Goal: Check status: Check status

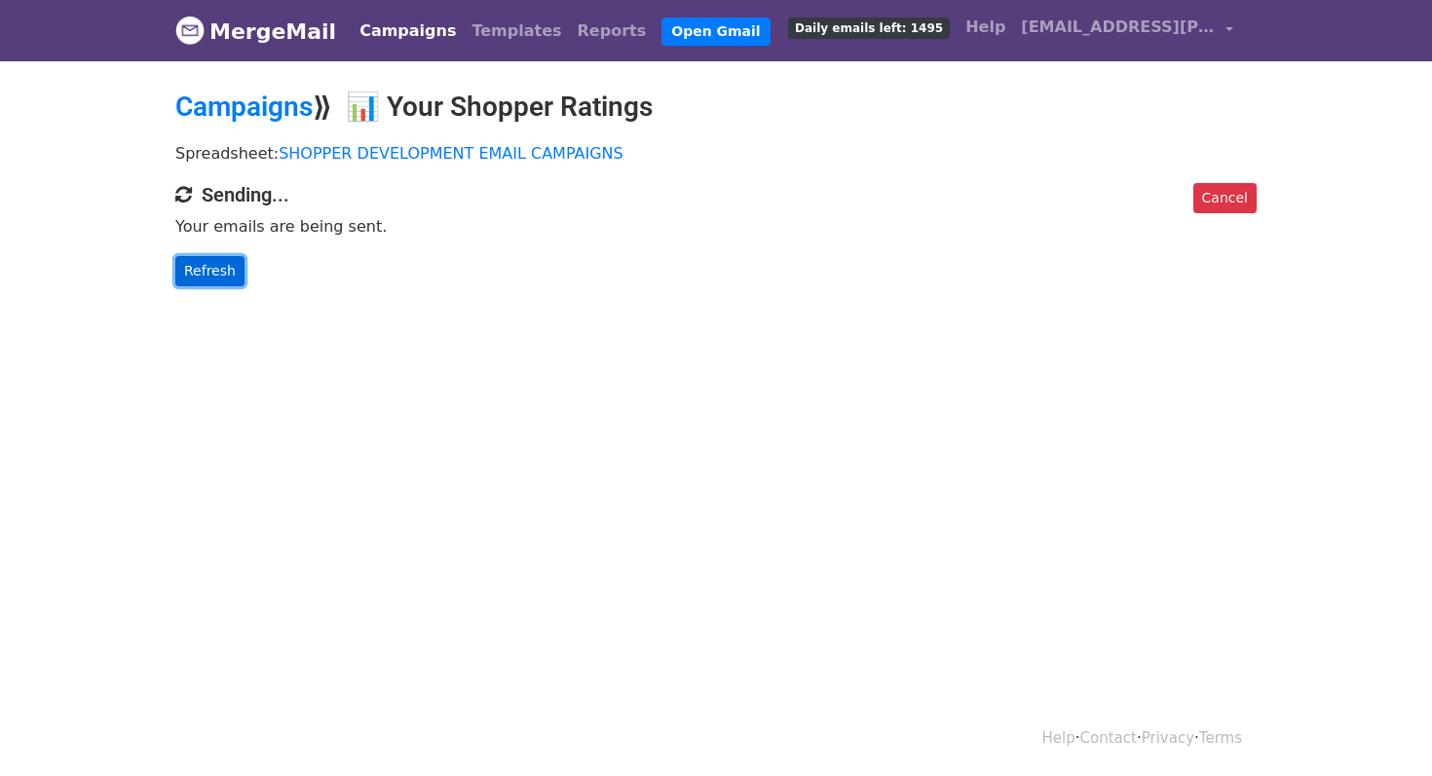
click at [192, 278] on link "Refresh" at bounding box center [209, 271] width 69 height 30
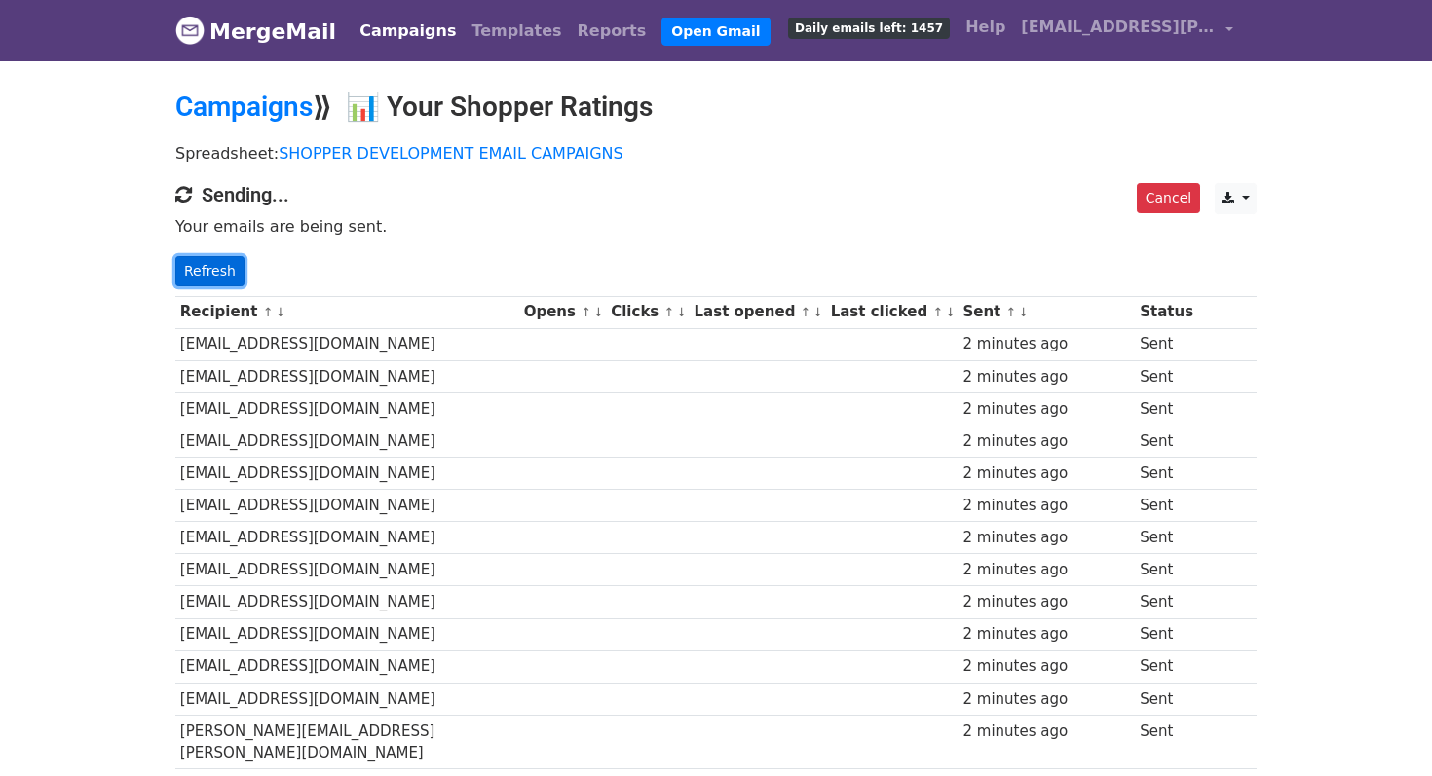
click at [224, 279] on link "Refresh" at bounding box center [209, 271] width 69 height 30
click at [215, 265] on link "Refresh" at bounding box center [209, 271] width 69 height 30
click at [204, 278] on link "Refresh" at bounding box center [209, 271] width 69 height 30
click at [223, 274] on link "Refresh" at bounding box center [209, 271] width 69 height 30
click at [223, 275] on link "Refresh" at bounding box center [209, 271] width 69 height 30
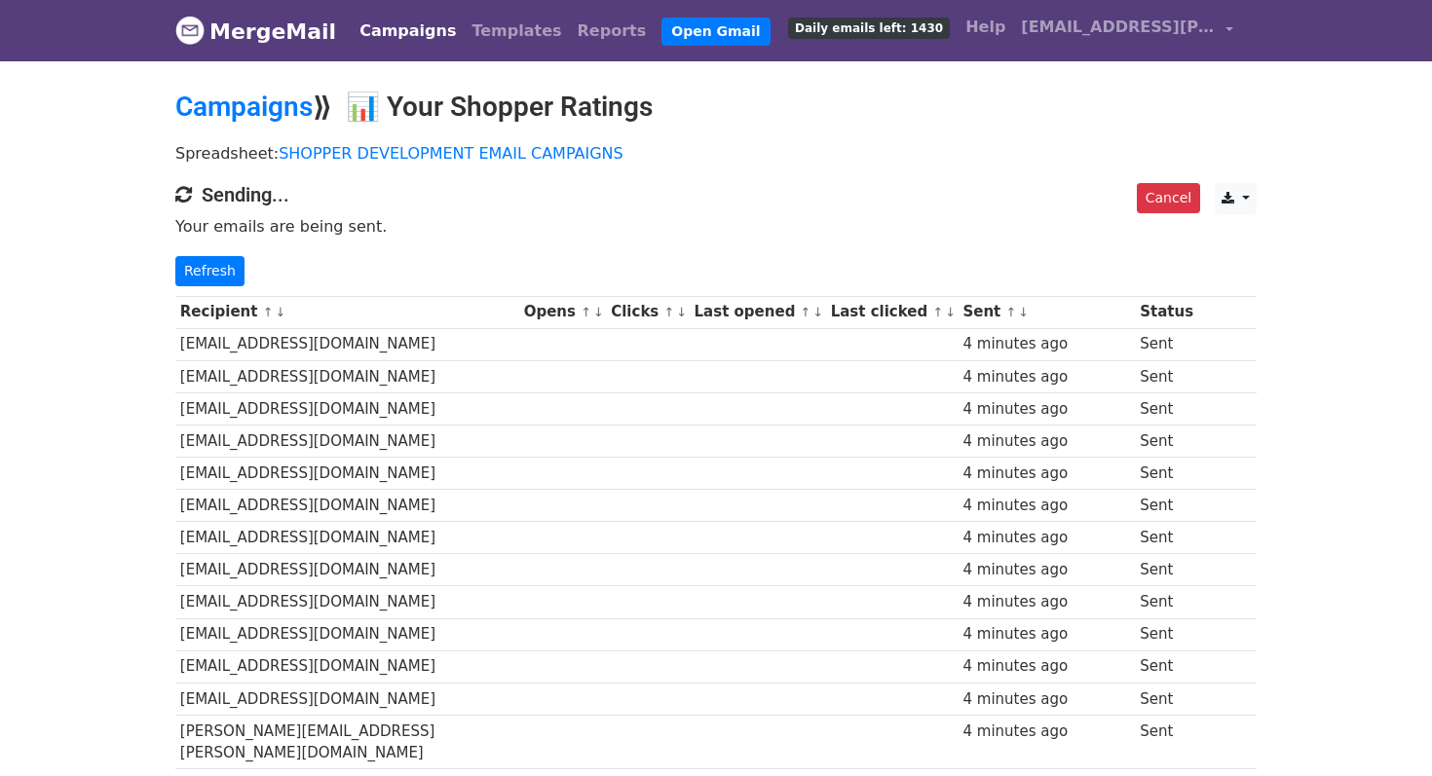
click at [223, 275] on link "Refresh" at bounding box center [209, 271] width 69 height 30
click at [203, 273] on link "Refresh" at bounding box center [209, 271] width 69 height 30
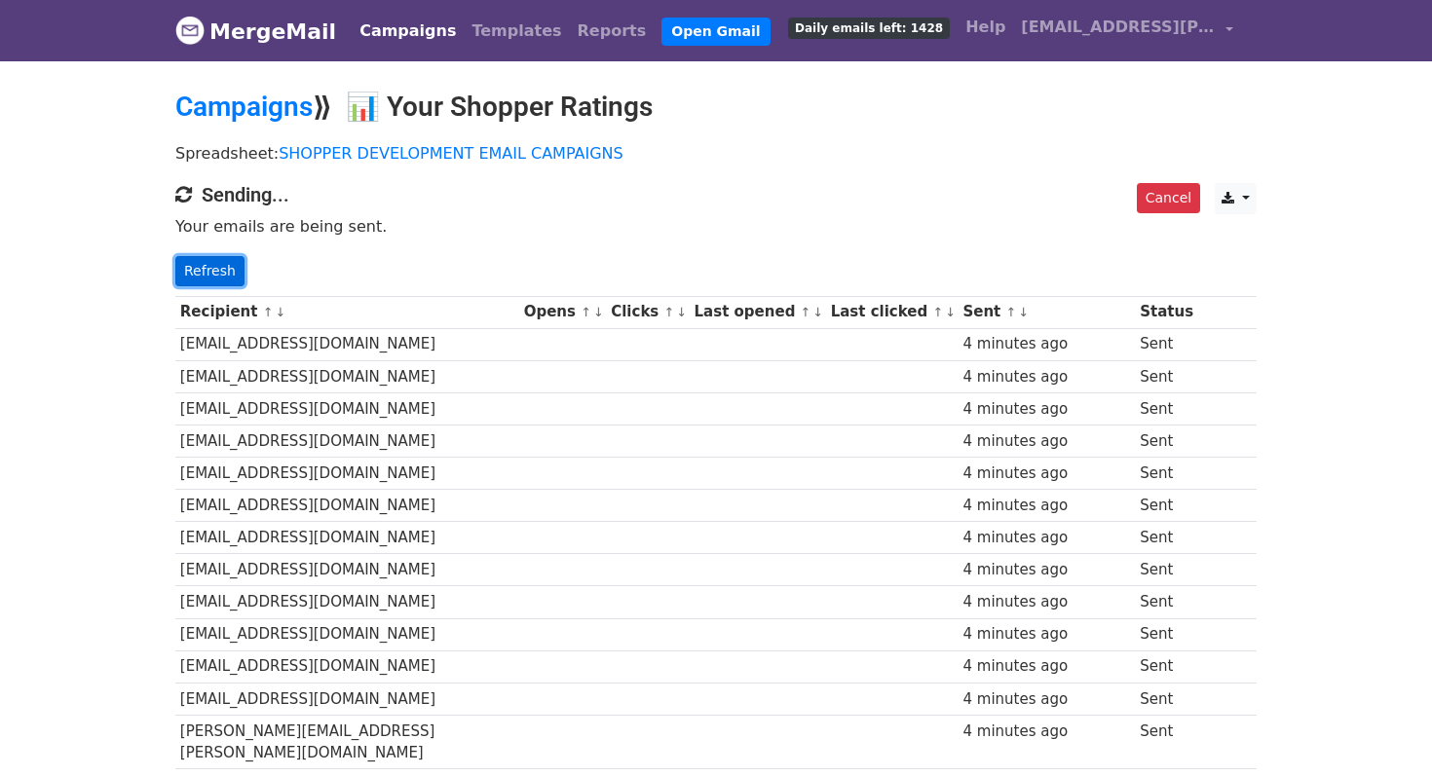
click at [218, 268] on link "Refresh" at bounding box center [209, 271] width 69 height 30
click at [213, 258] on link "Refresh" at bounding box center [209, 271] width 69 height 30
